Goal: Task Accomplishment & Management: Manage account settings

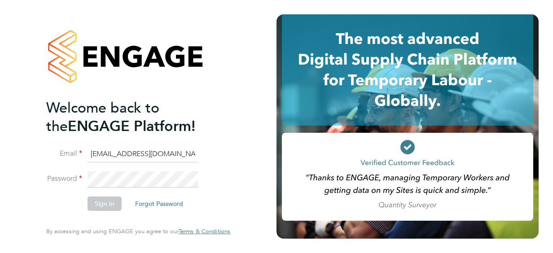
click at [237, 187] on div "Welcome back to the ENGAGE Platform! Email [EMAIL_ADDRESS][DOMAIN_NAME] Passwor…" at bounding box center [138, 126] width 220 height 253
click at [189, 154] on input "[EMAIL_ADDRESS][DOMAIN_NAME]" at bounding box center [142, 154] width 111 height 16
type input "S"
type input "[EMAIL_ADDRESS][DOMAIN_NAME]"
click at [223, 83] on div at bounding box center [138, 56] width 184 height 84
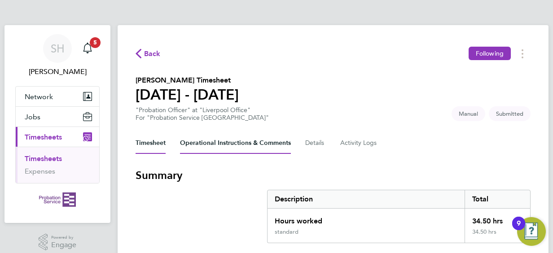
click at [272, 146] on Comments-tab "Operational Instructions & Comments" at bounding box center [235, 143] width 111 height 22
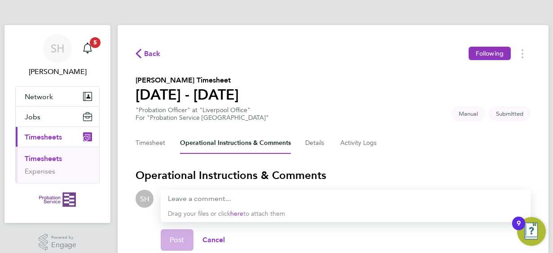
click at [282, 115] on section "Frank Loyden's Timesheet 18 - 24 Aug 2025 "Probation Officer" at "Liverpool Off…" at bounding box center [332, 98] width 395 height 47
click at [157, 146] on button "Timesheet" at bounding box center [150, 143] width 30 height 22
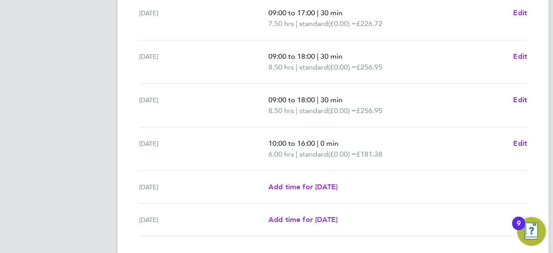
scroll to position [393, 0]
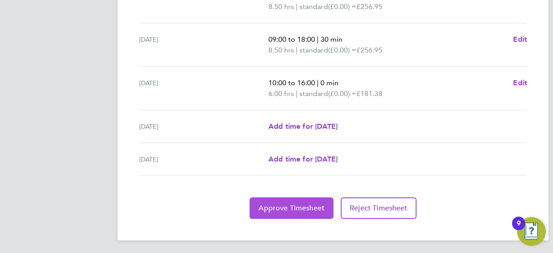
click at [272, 209] on span "Approve Timesheet" at bounding box center [291, 208] width 66 height 9
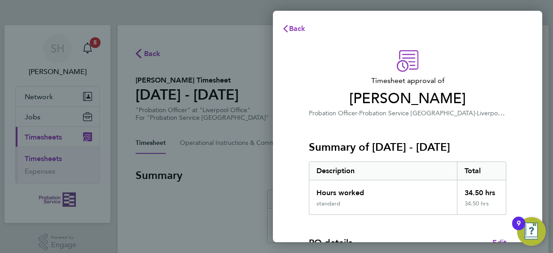
click at [463, 78] on span "Timesheet approval of" at bounding box center [407, 80] width 197 height 11
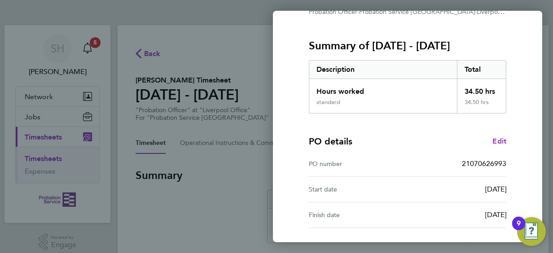
scroll to position [176, 0]
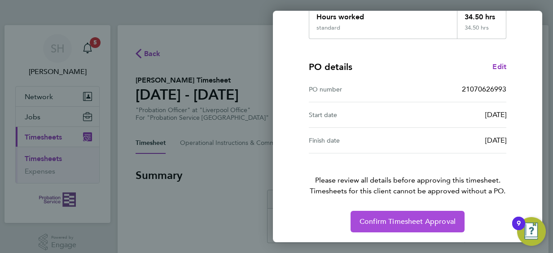
click at [404, 219] on span "Confirm Timesheet Approval" at bounding box center [407, 221] width 96 height 9
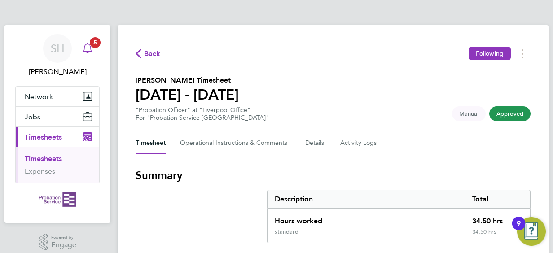
click at [91, 49] on icon "Main navigation" at bounding box center [87, 47] width 9 height 9
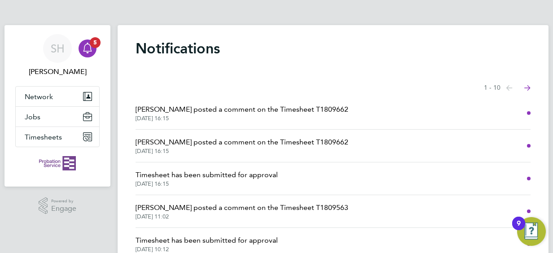
click at [253, 107] on span "Andrew Quinney posted a comment on the Timesheet T1809662" at bounding box center [241, 109] width 213 height 11
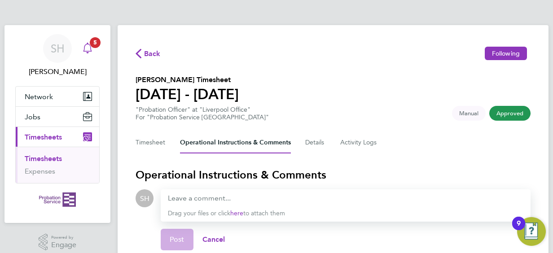
click at [92, 49] on icon "Main navigation" at bounding box center [87, 48] width 11 height 11
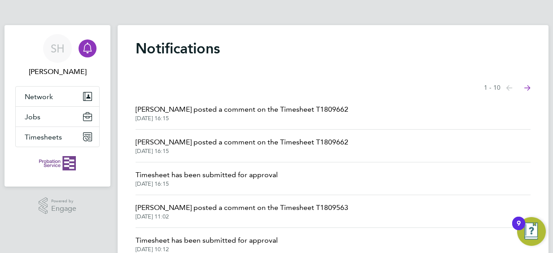
click at [196, 177] on span "Timesheet has been submitted for approval" at bounding box center [206, 175] width 142 height 11
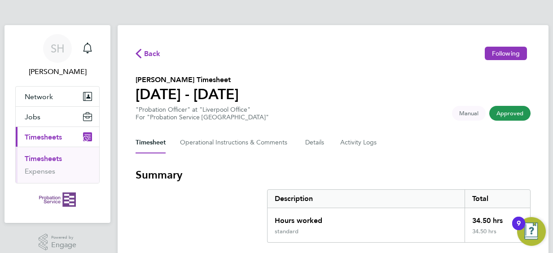
click at [385, 85] on section "Frank Loyden's Timesheet 18 - 24 Aug 2025 "Probation Officer" at "Liverpool Off…" at bounding box center [332, 97] width 395 height 47
click at [90, 51] on icon "Main navigation" at bounding box center [87, 47] width 9 height 9
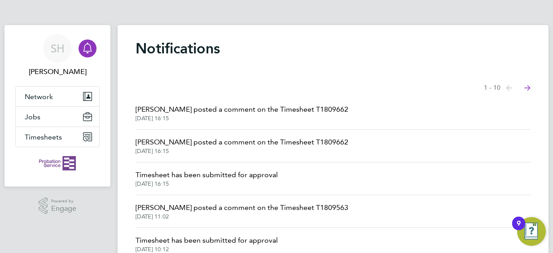
click at [265, 239] on span "Timesheet has been submitted for approval" at bounding box center [206, 240] width 142 height 11
